Goal: Task Accomplishment & Management: Use online tool/utility

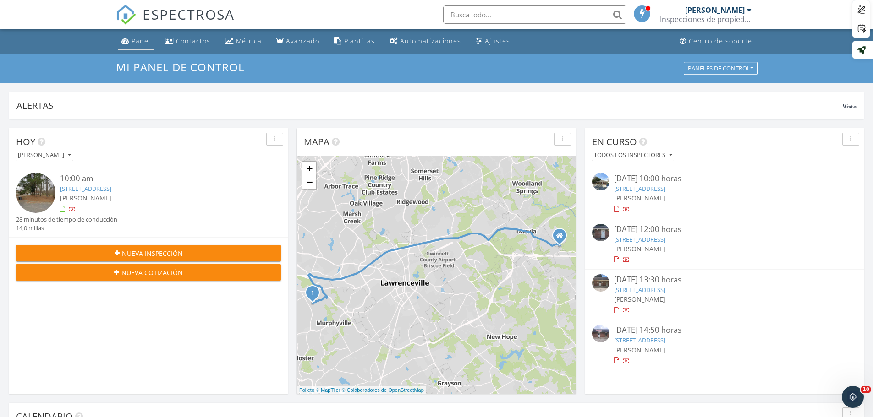
click at [139, 43] on font "Panel" at bounding box center [141, 41] width 19 height 9
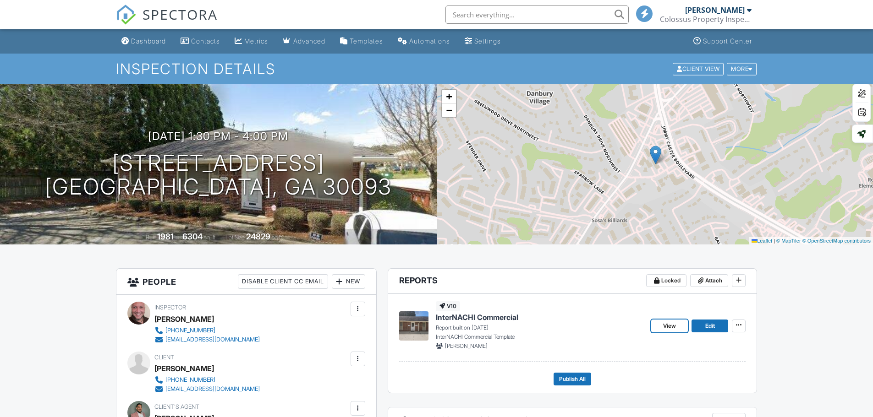
click at [671, 327] on span "View" at bounding box center [669, 326] width 13 height 9
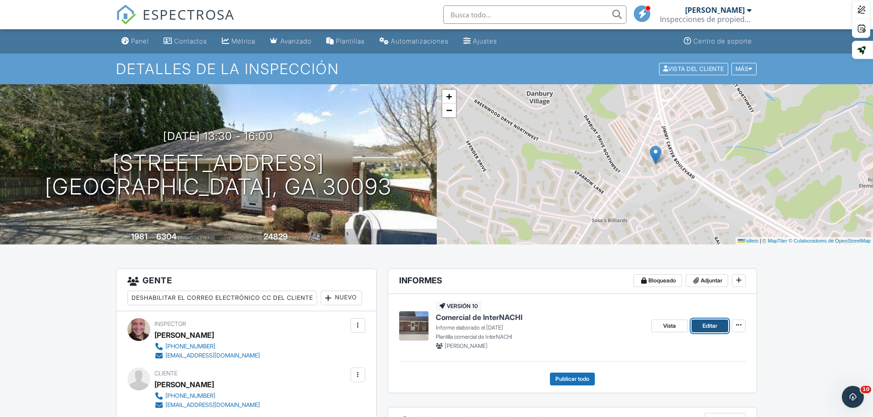
click at [716, 325] on font "Editar" at bounding box center [709, 326] width 15 height 7
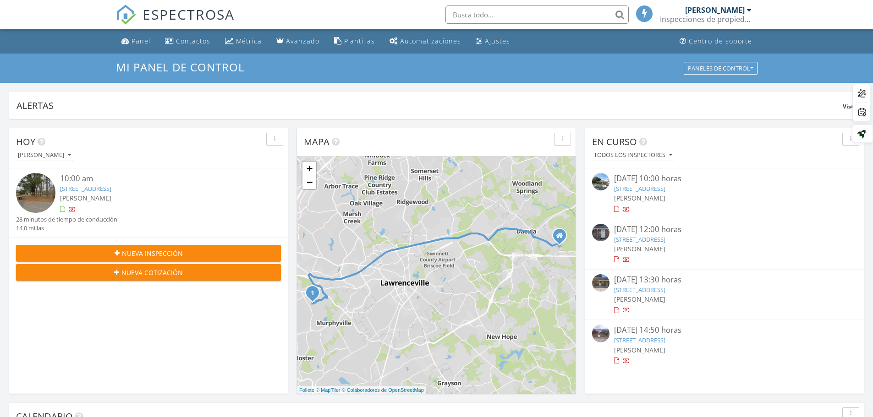
click at [618, 262] on div at bounding box center [616, 260] width 5 height 6
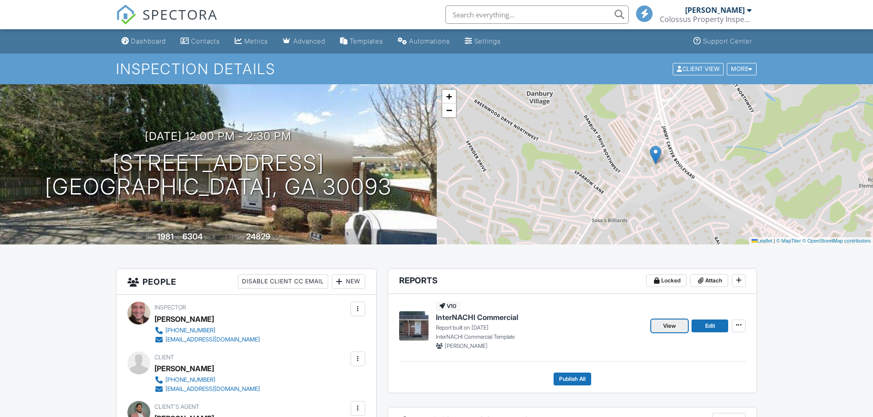
click at [674, 322] on span "View" at bounding box center [669, 326] width 13 height 9
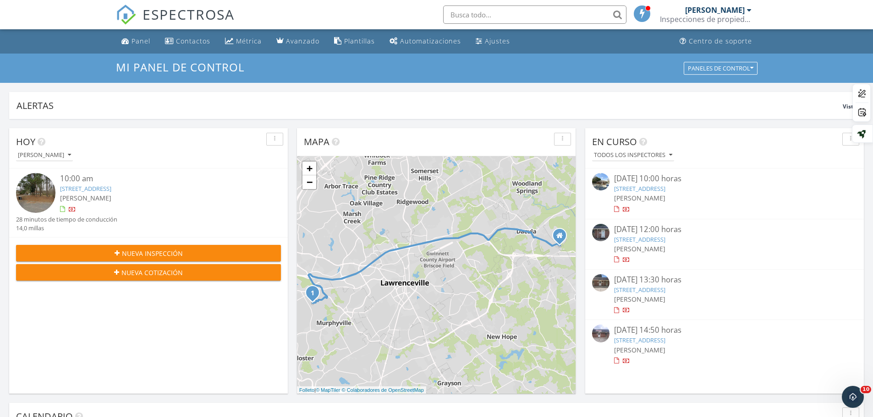
click at [617, 362] on div at bounding box center [616, 361] width 5 height 6
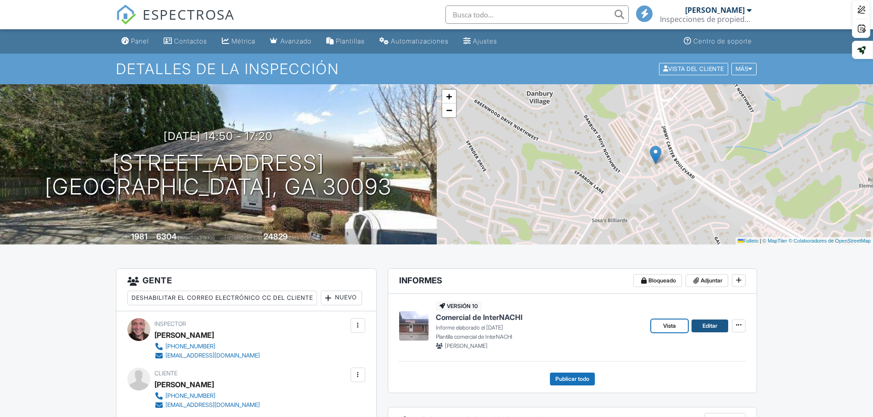
click at [713, 325] on font "Editar" at bounding box center [709, 326] width 15 height 7
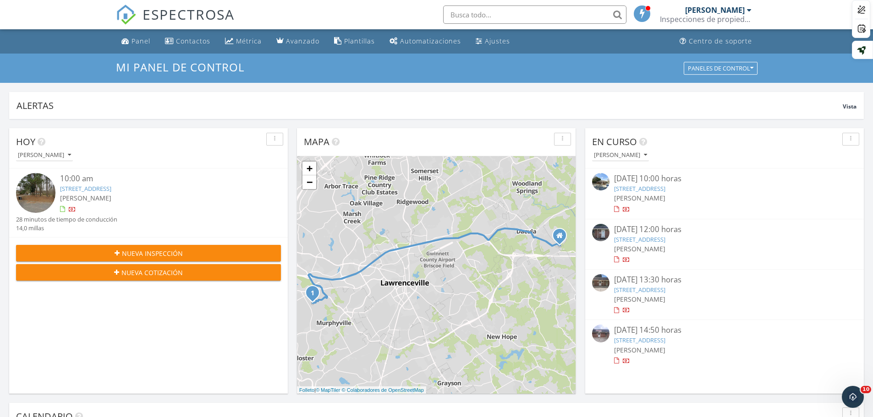
click at [618, 312] on div at bounding box center [616, 311] width 5 height 6
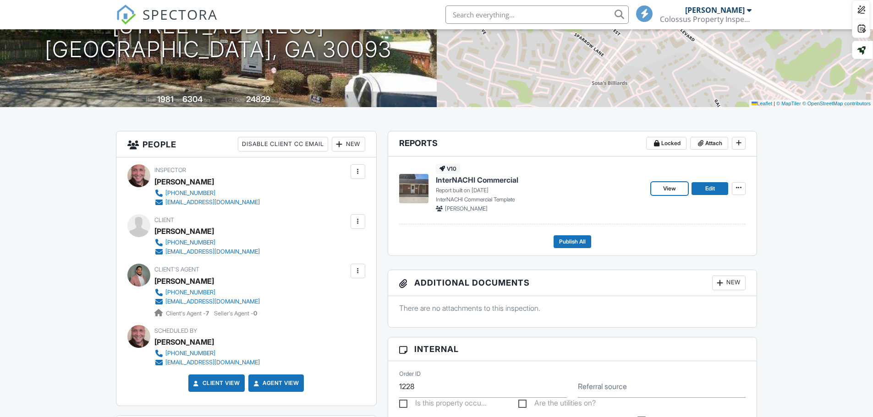
scroll to position [137, 0]
click at [708, 187] on span "Edit" at bounding box center [710, 188] width 10 height 9
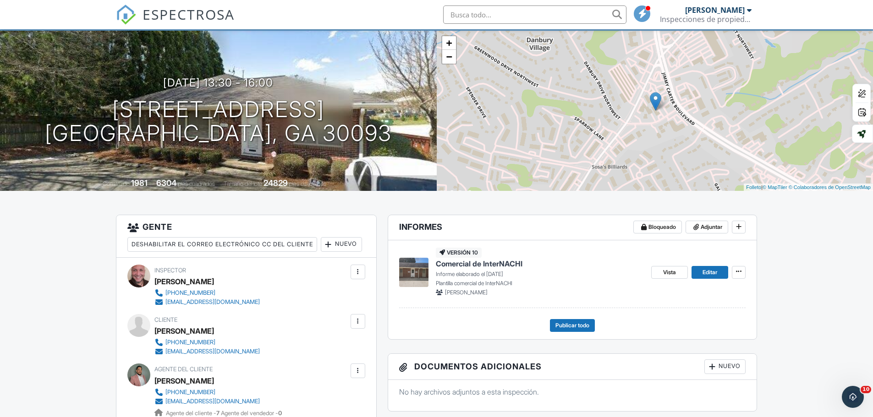
scroll to position [137, 0]
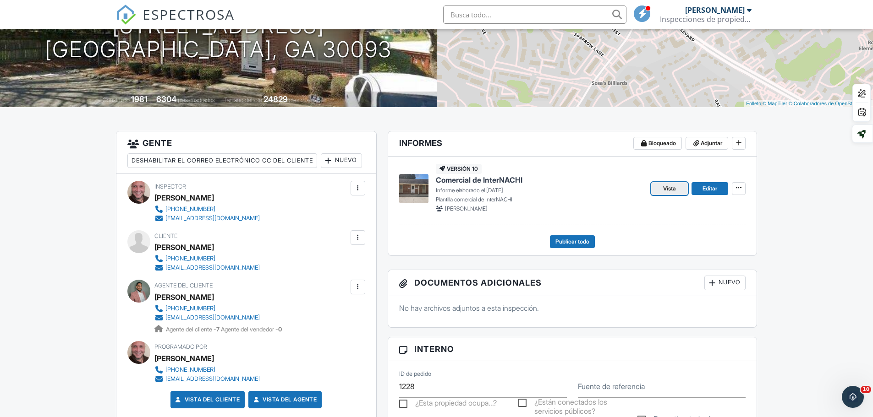
click at [665, 188] on font "Vista" at bounding box center [669, 188] width 13 height 7
